Goal: Task Accomplishment & Management: Use online tool/utility

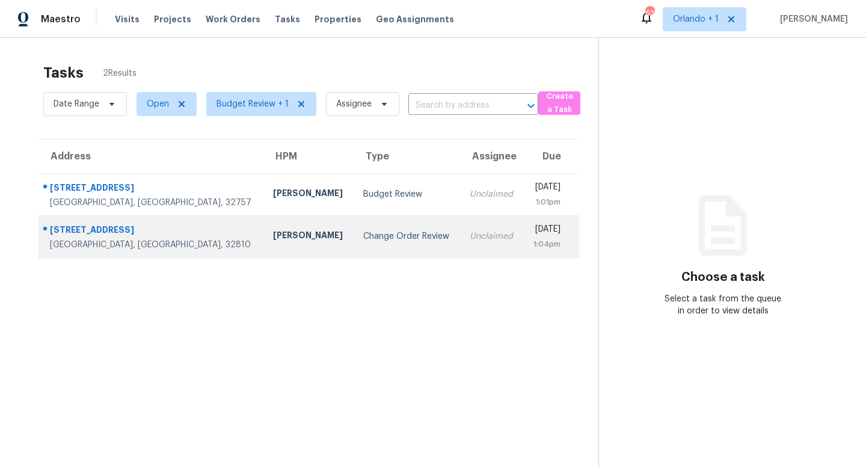
click at [354, 229] on td "Change Order Review" at bounding box center [407, 236] width 106 height 42
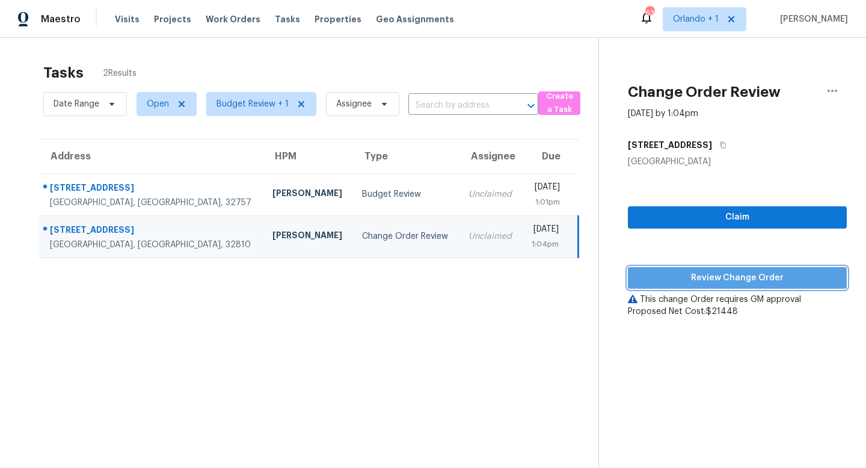
click at [733, 273] on span "Review Change Order" at bounding box center [738, 278] width 200 height 15
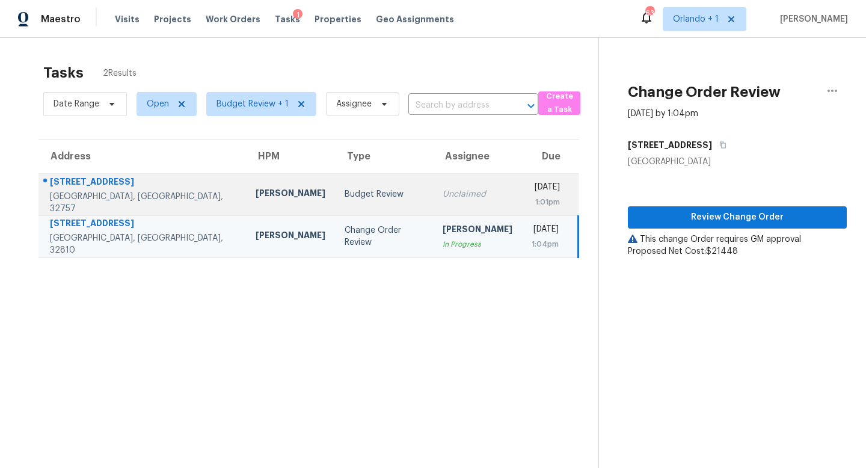
click at [361, 204] on td "Budget Review" at bounding box center [384, 194] width 98 height 42
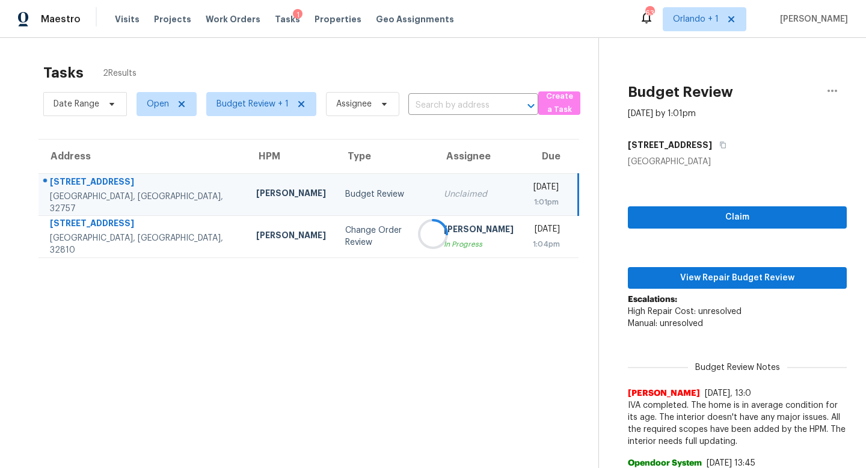
click at [730, 272] on div at bounding box center [433, 234] width 866 height 468
click at [282, 192] on div at bounding box center [433, 234] width 866 height 468
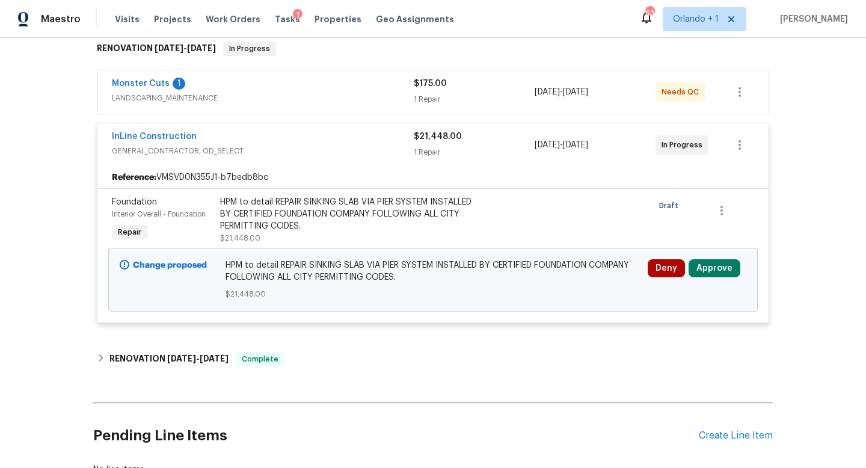
scroll to position [221, 0]
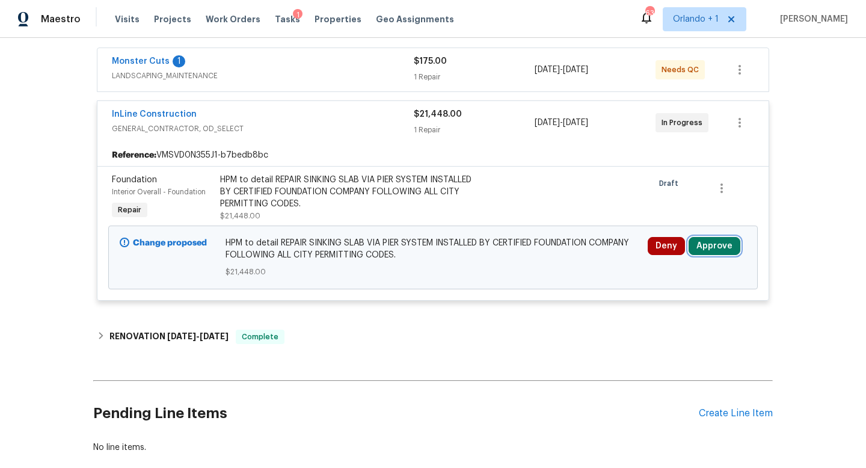
click at [720, 251] on button "Approve" at bounding box center [715, 246] width 52 height 18
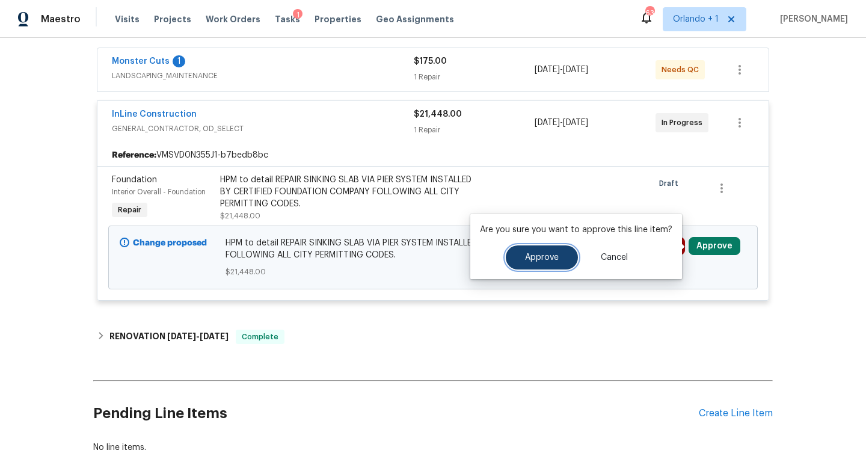
click at [533, 254] on span "Approve" at bounding box center [542, 257] width 34 height 9
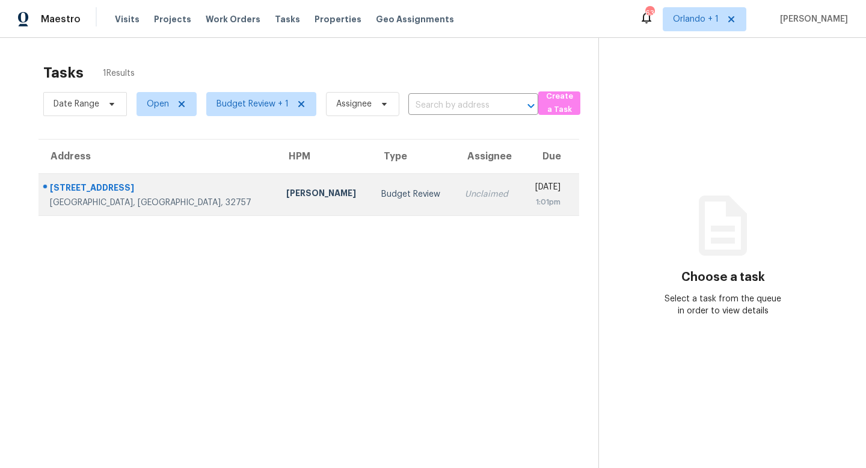
click at [372, 182] on td "Budget Review" at bounding box center [414, 194] width 84 height 42
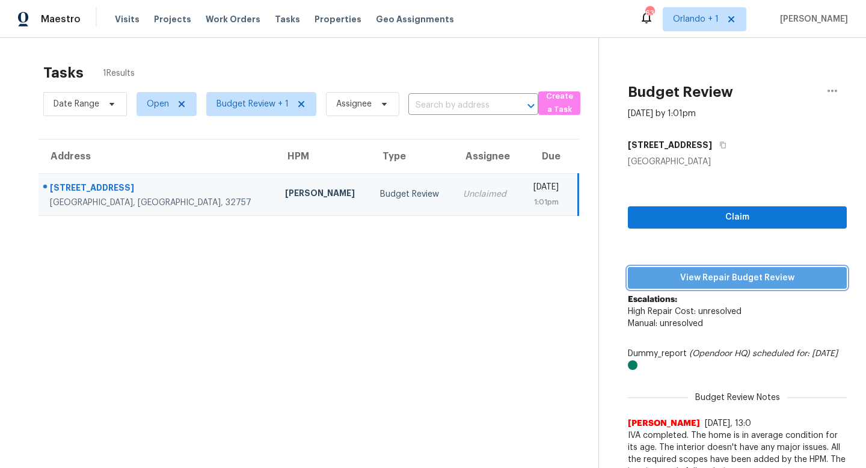
click at [710, 274] on span "View Repair Budget Review" at bounding box center [738, 278] width 200 height 15
